Goal: Task Accomplishment & Management: Manage account settings

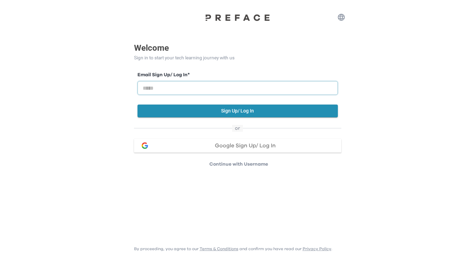
click at [276, 87] on input "email" at bounding box center [237, 88] width 200 height 14
click at [258, 163] on p "Continue with Username" at bounding box center [238, 164] width 205 height 7
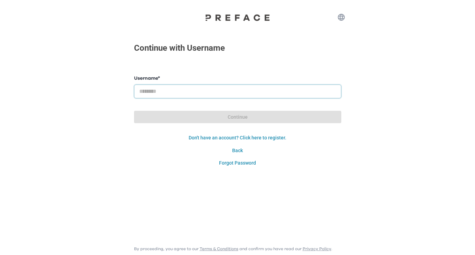
click at [225, 92] on input "text" at bounding box center [237, 92] width 207 height 14
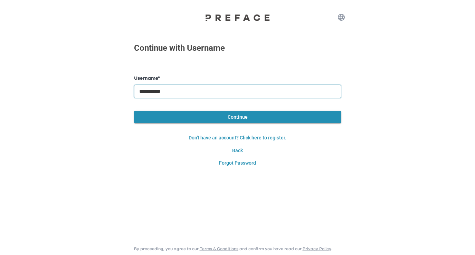
type input "**********"
click button "Continue" at bounding box center [237, 117] width 207 height 13
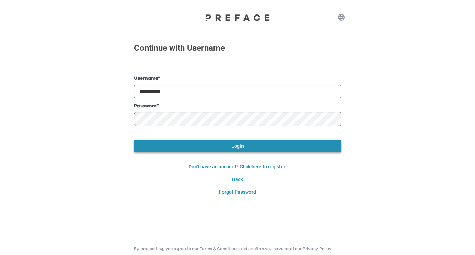
click at [233, 146] on button "Login" at bounding box center [237, 146] width 207 height 13
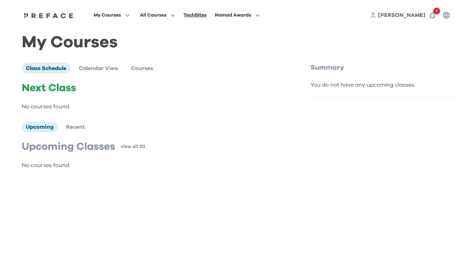
click at [200, 17] on div "TechBites" at bounding box center [194, 15] width 23 height 8
